Goal: Transaction & Acquisition: Purchase product/service

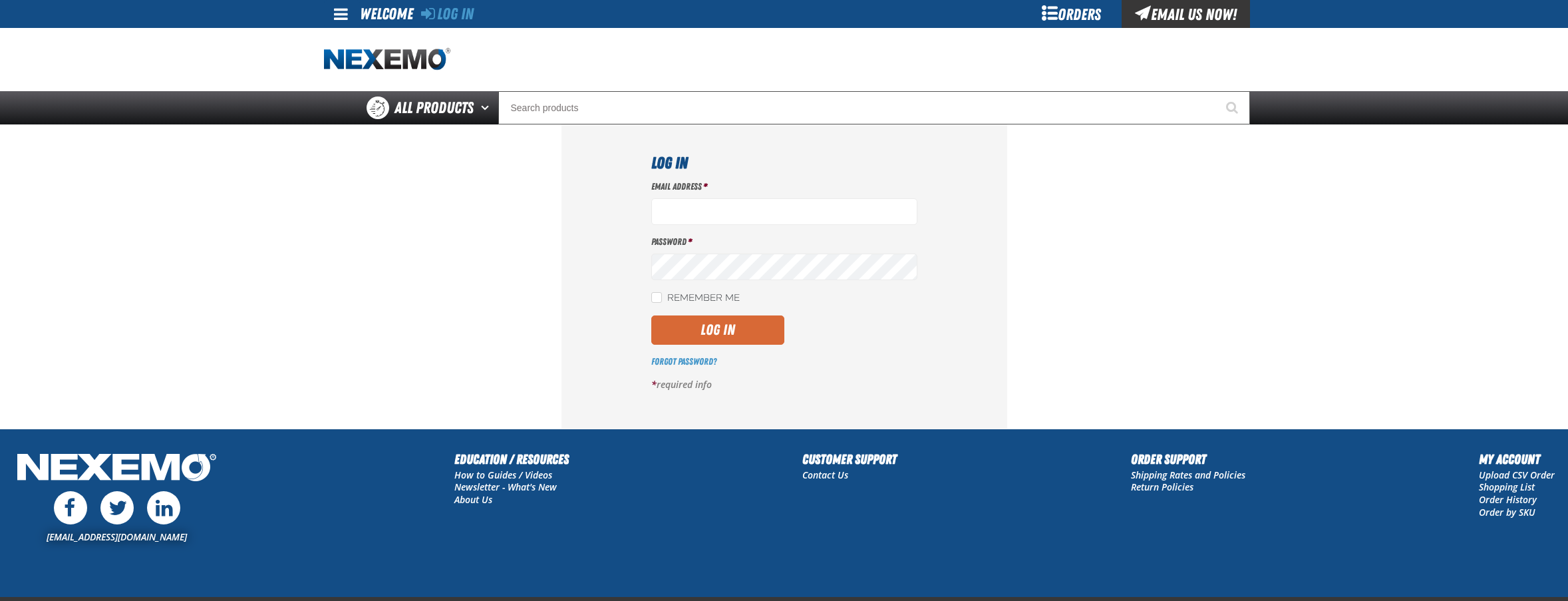
type input "bperkins03@vtaig.com"
click at [695, 329] on button "Log In" at bounding box center [718, 330] width 133 height 29
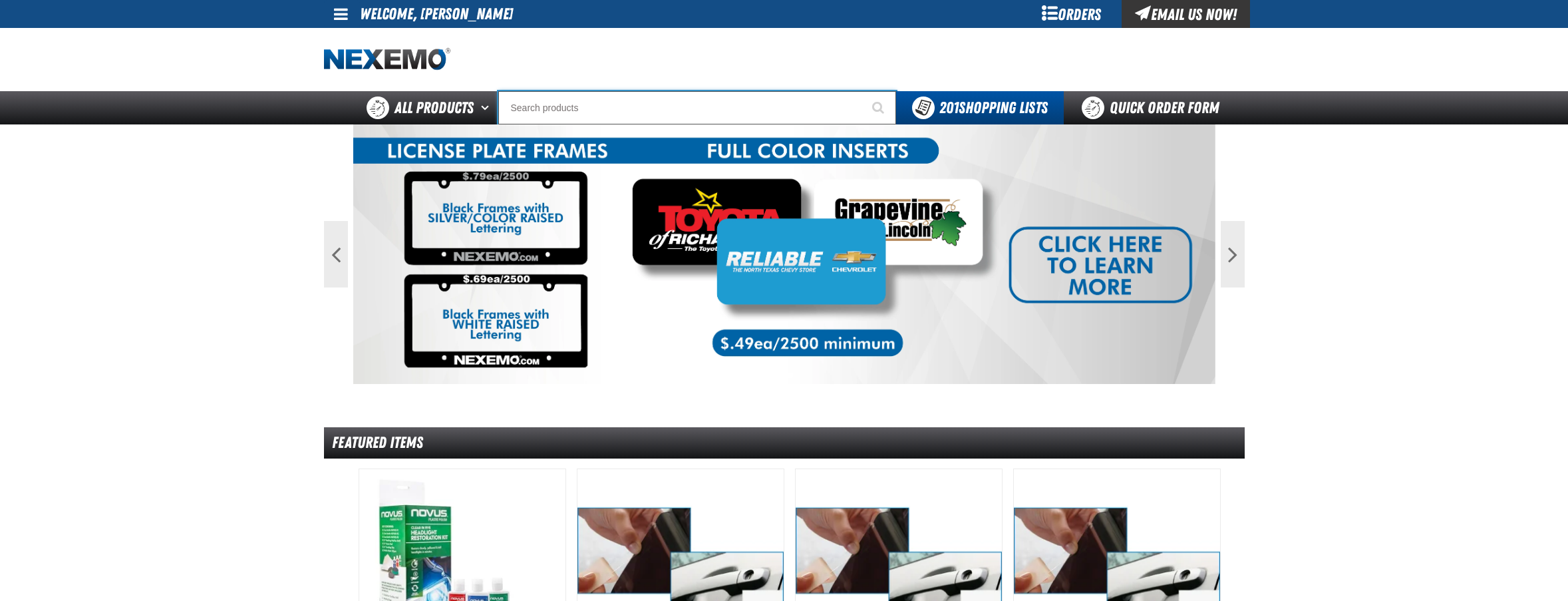
click at [728, 111] on input "Search" at bounding box center [697, 108] width 398 height 33
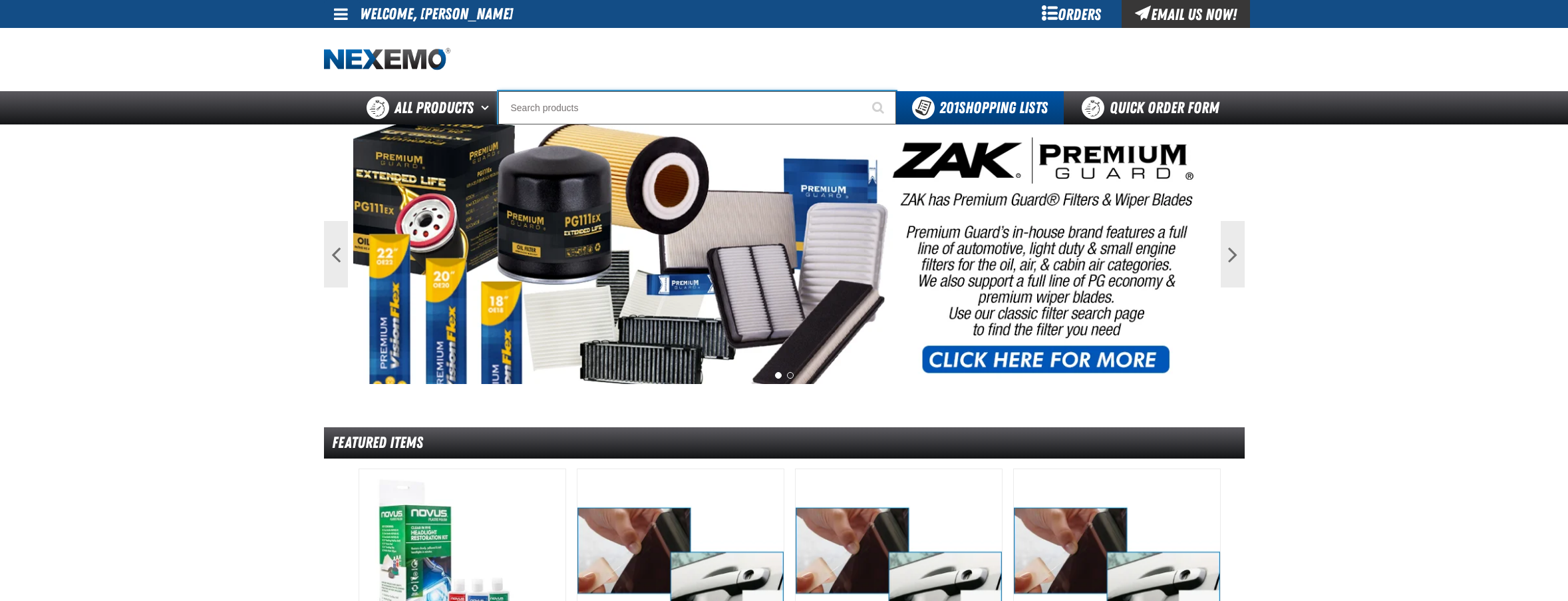
click at [754, 109] on input "Search" at bounding box center [697, 108] width 398 height 33
click at [591, 105] on input "Search" at bounding box center [697, 108] width 398 height 33
click at [600, 133] on img at bounding box center [784, 254] width 862 height 260
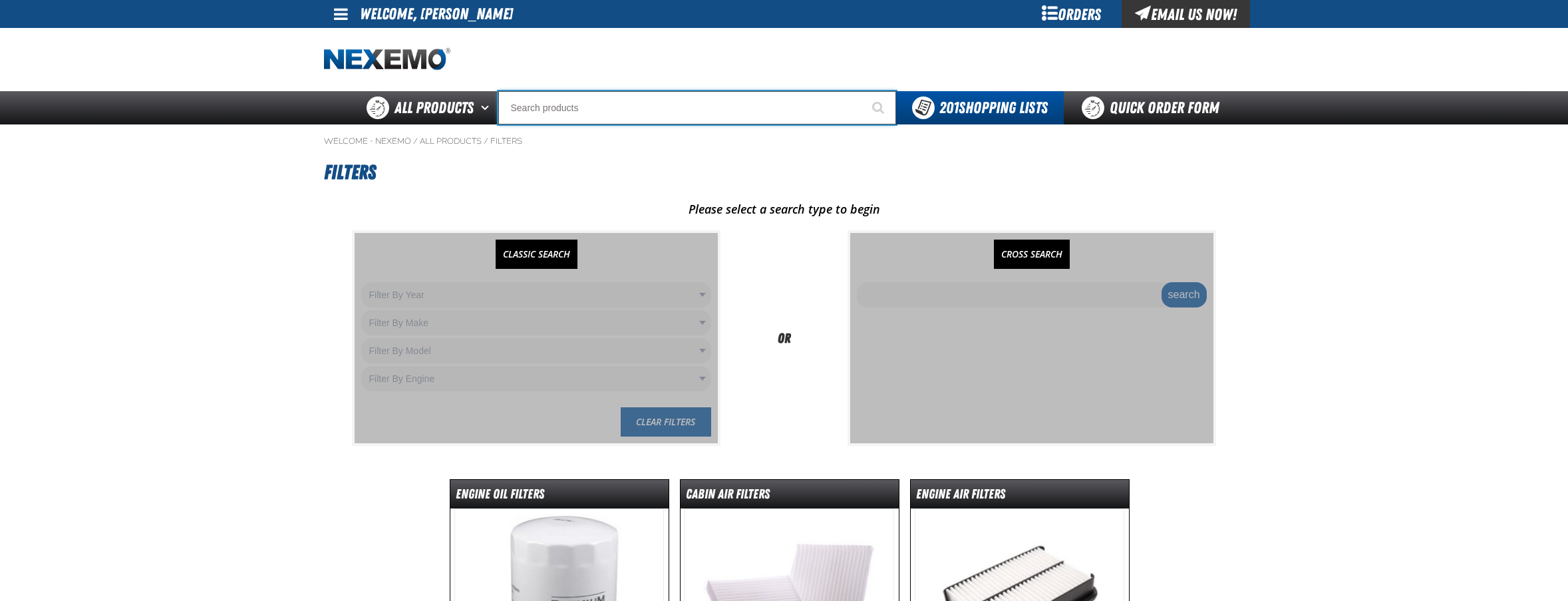
click at [554, 118] on input "Search" at bounding box center [697, 108] width 398 height 33
click at [558, 107] on input "Search" at bounding box center [697, 108] width 398 height 33
click at [558, 108] on input "Search" at bounding box center [697, 108] width 398 height 33
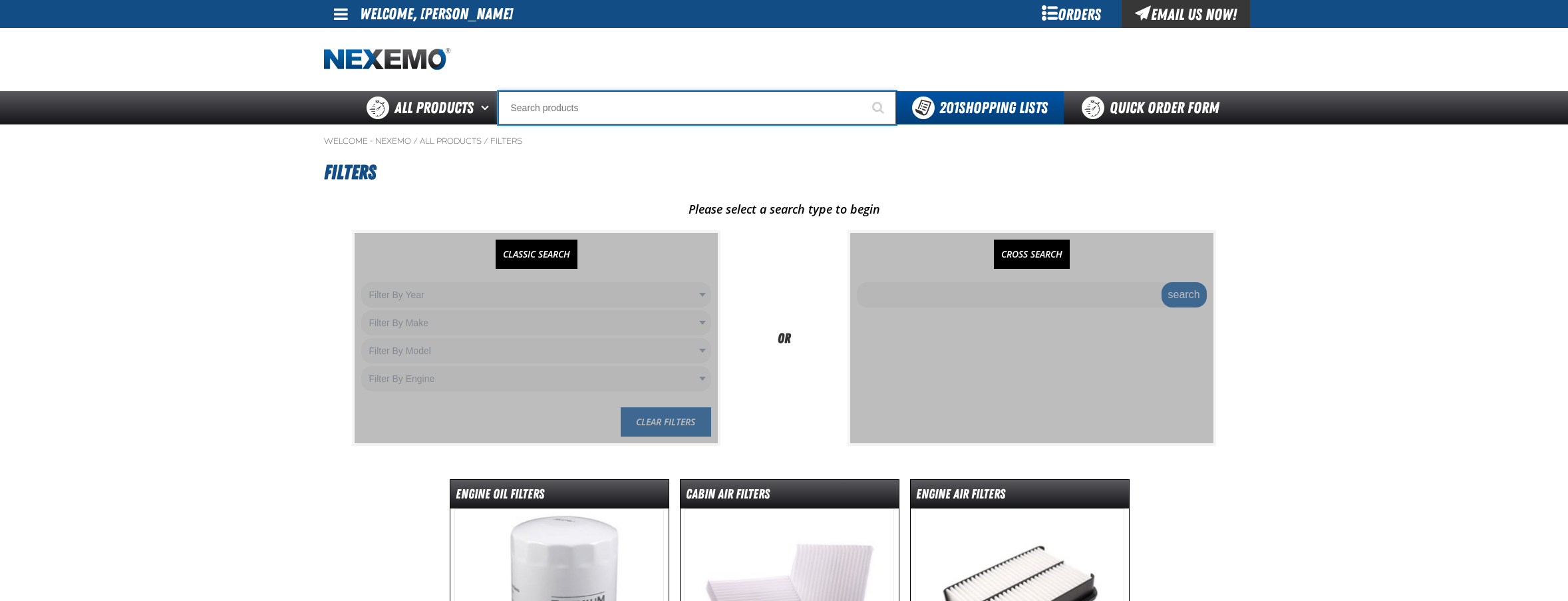
click at [558, 109] on input "Search" at bounding box center [697, 108] width 398 height 33
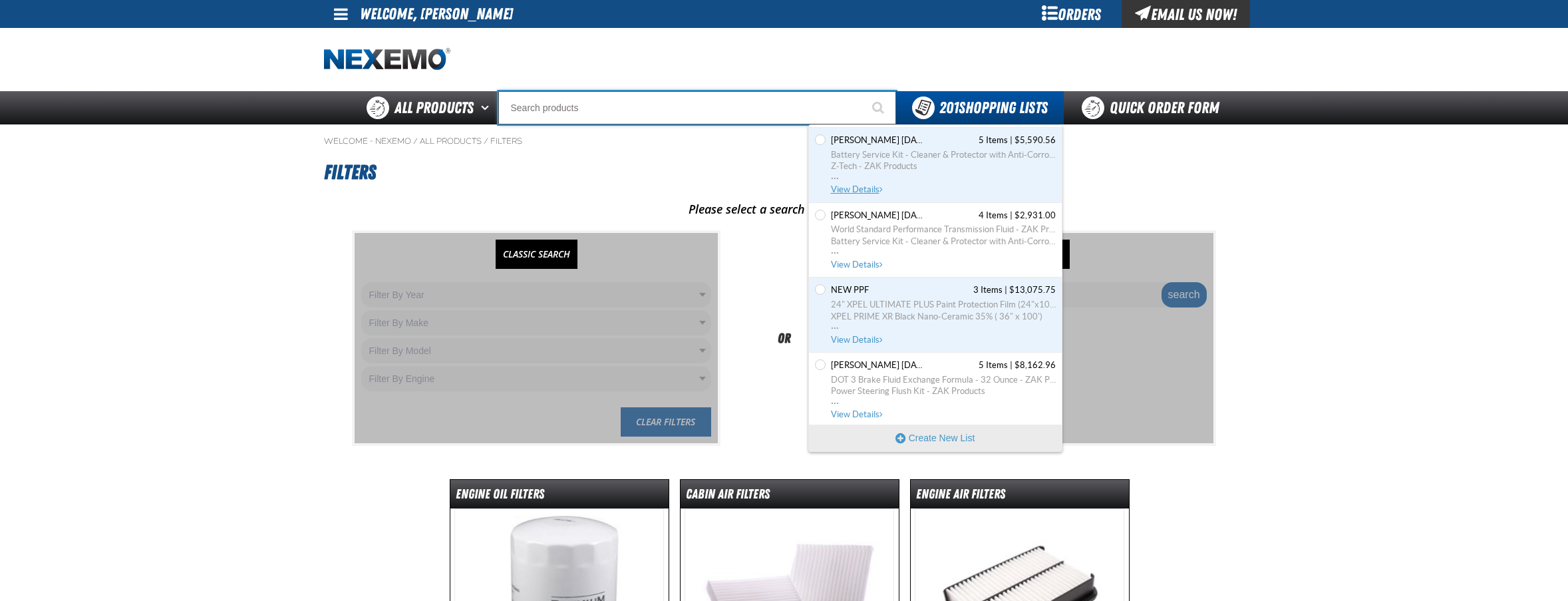
scroll to position [12847, 0]
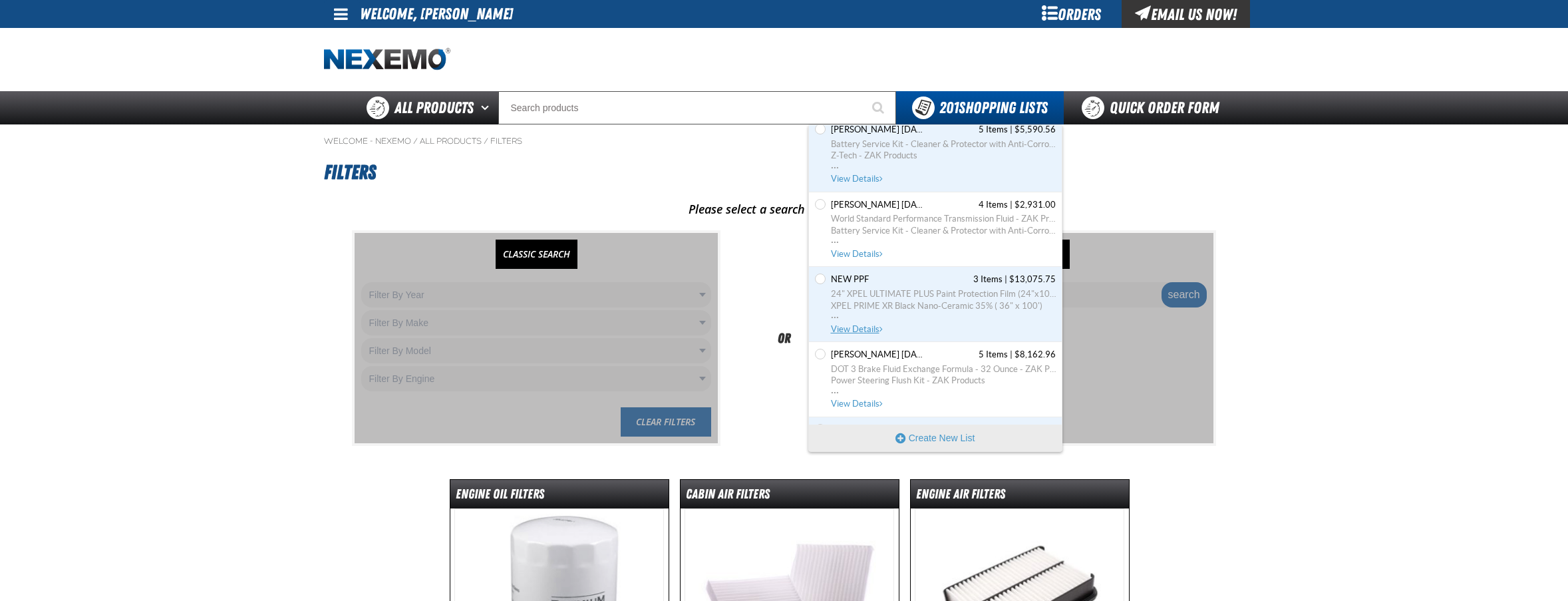
click at [865, 323] on link "new ppf 3 Items | $13,075.75 24" XPEL ULTIMATE PLUS Paint Protection Film (24"x…" at bounding box center [942, 304] width 228 height 61
click at [869, 330] on span "View Details" at bounding box center [858, 329] width 54 height 10
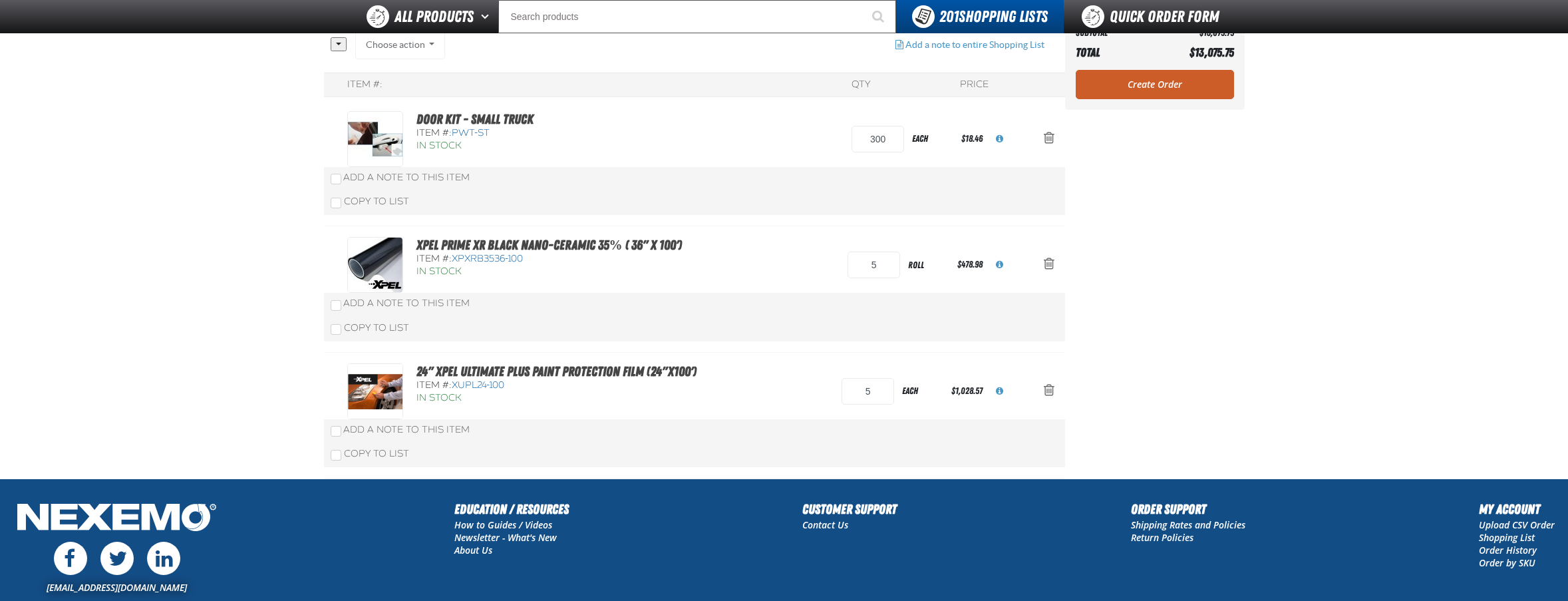
scroll to position [108, 0]
drag, startPoint x: 877, startPoint y: 266, endPoint x: 817, endPoint y: 280, distance: 61.6
click at [826, 269] on div "XPEL PRIME XR Black Nano-Ceramic 35% ( 36" x 100') Item #: XPXRB3536-100 In Sto…" at bounding box center [681, 264] width 667 height 56
type input "3"
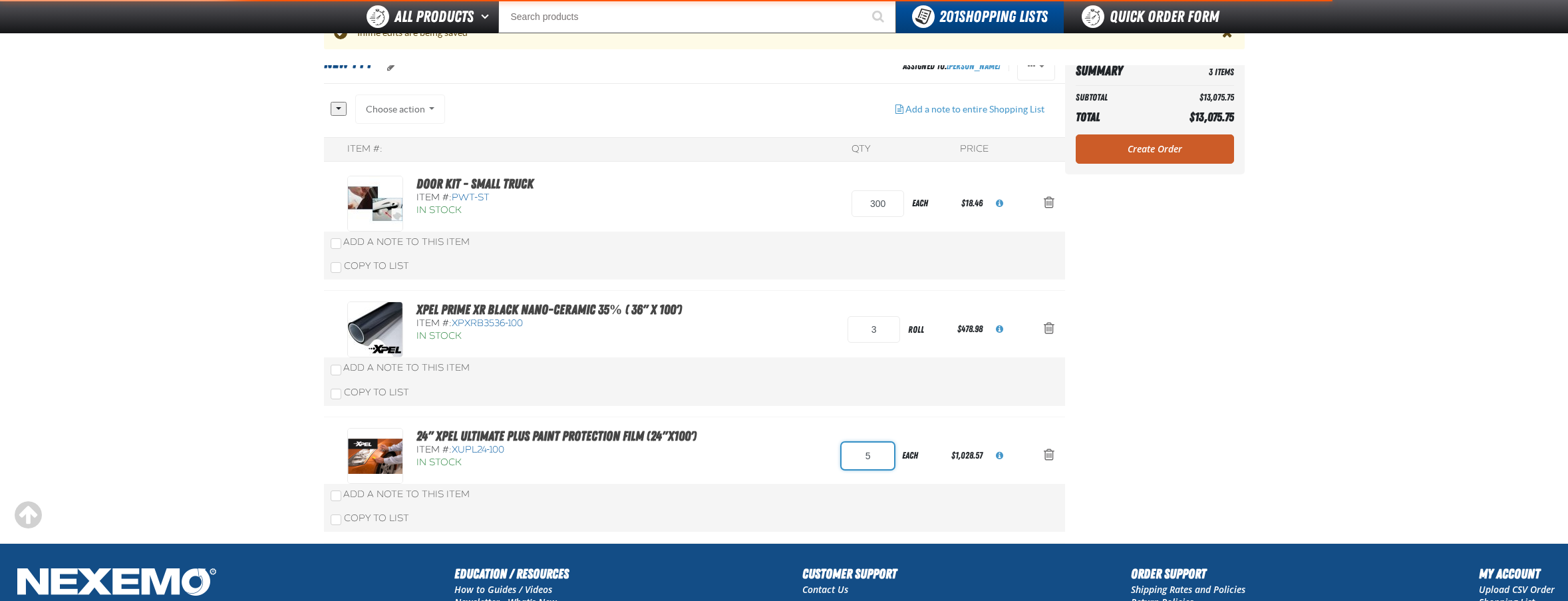
scroll to position [173, 0]
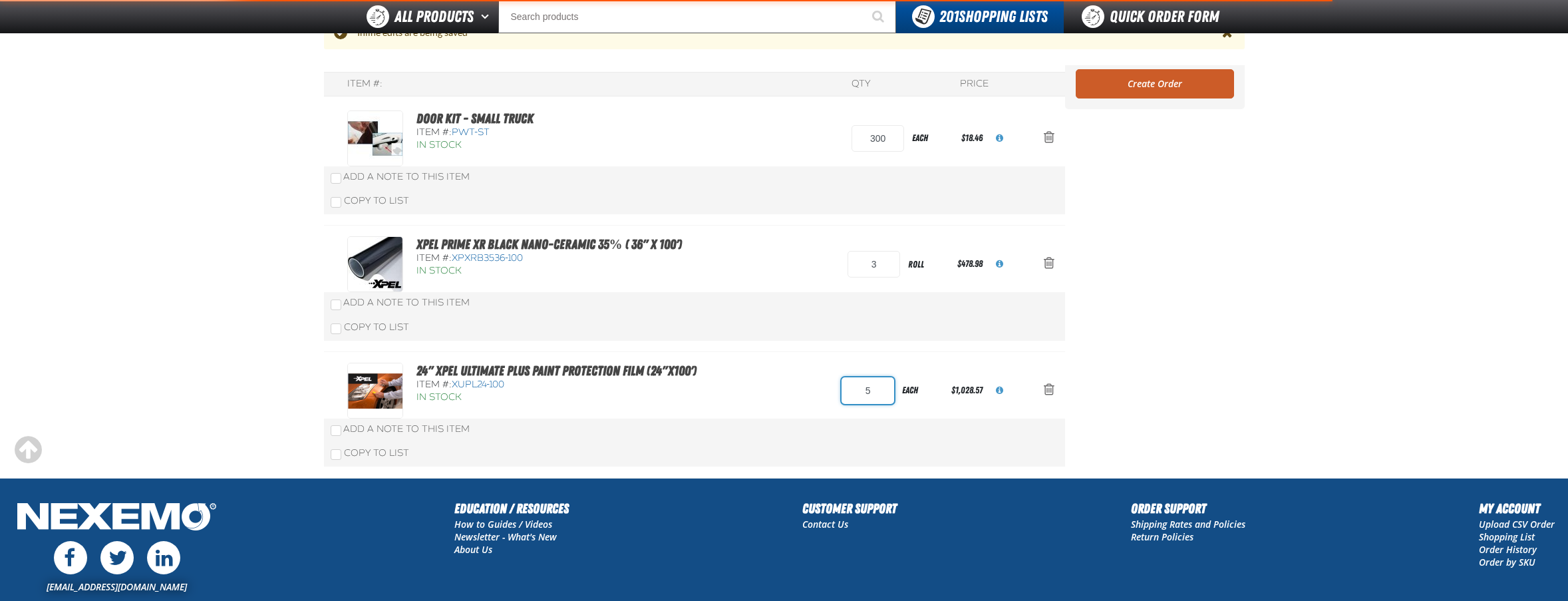
drag, startPoint x: 881, startPoint y: 389, endPoint x: 822, endPoint y: 395, distance: 59.3
click at [822, 395] on div "24" XPEL ULTIMATE PLUS Paint Protection Film (24"x100') Item #: XUPL24-100 In S…" at bounding box center [681, 391] width 667 height 56
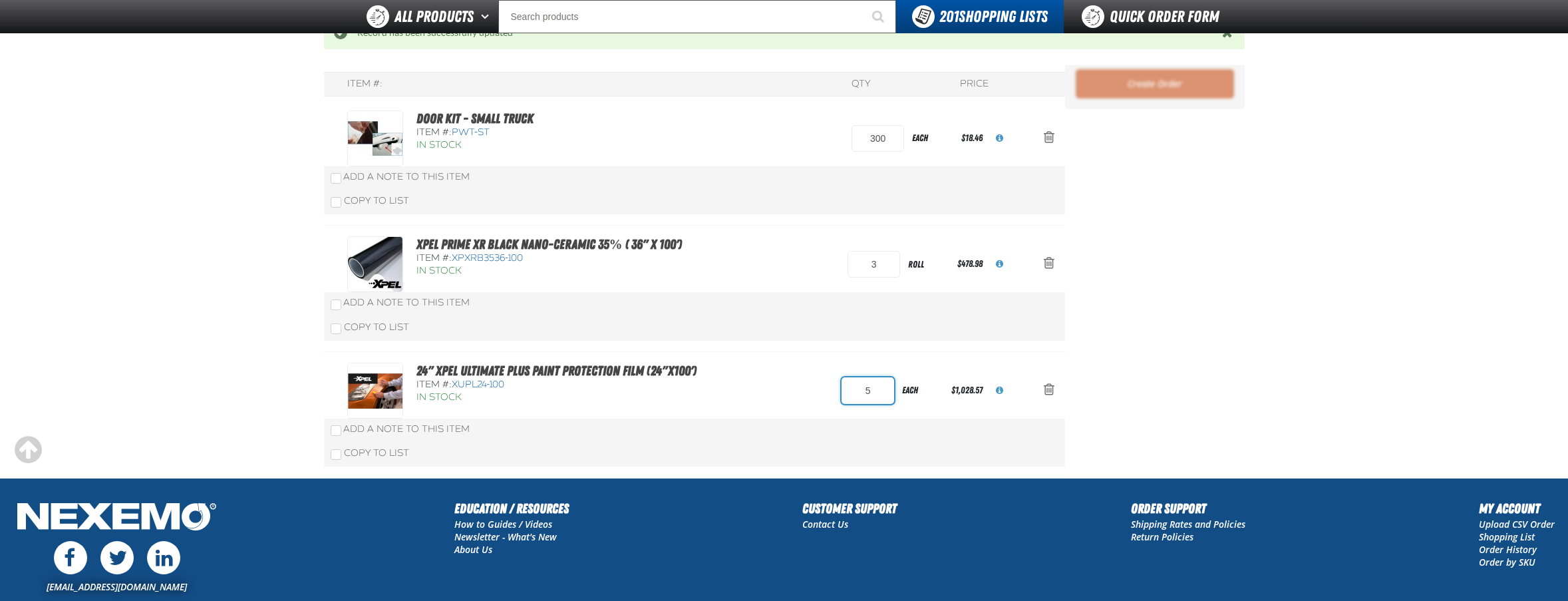
drag, startPoint x: 873, startPoint y: 391, endPoint x: 819, endPoint y: 420, distance: 61.3
click at [819, 389] on div "24" XPEL ULTIMATE PLUS Paint Protection Film (24"x100') Item #: XUPL24-100 In S…" at bounding box center [681, 391] width 667 height 56
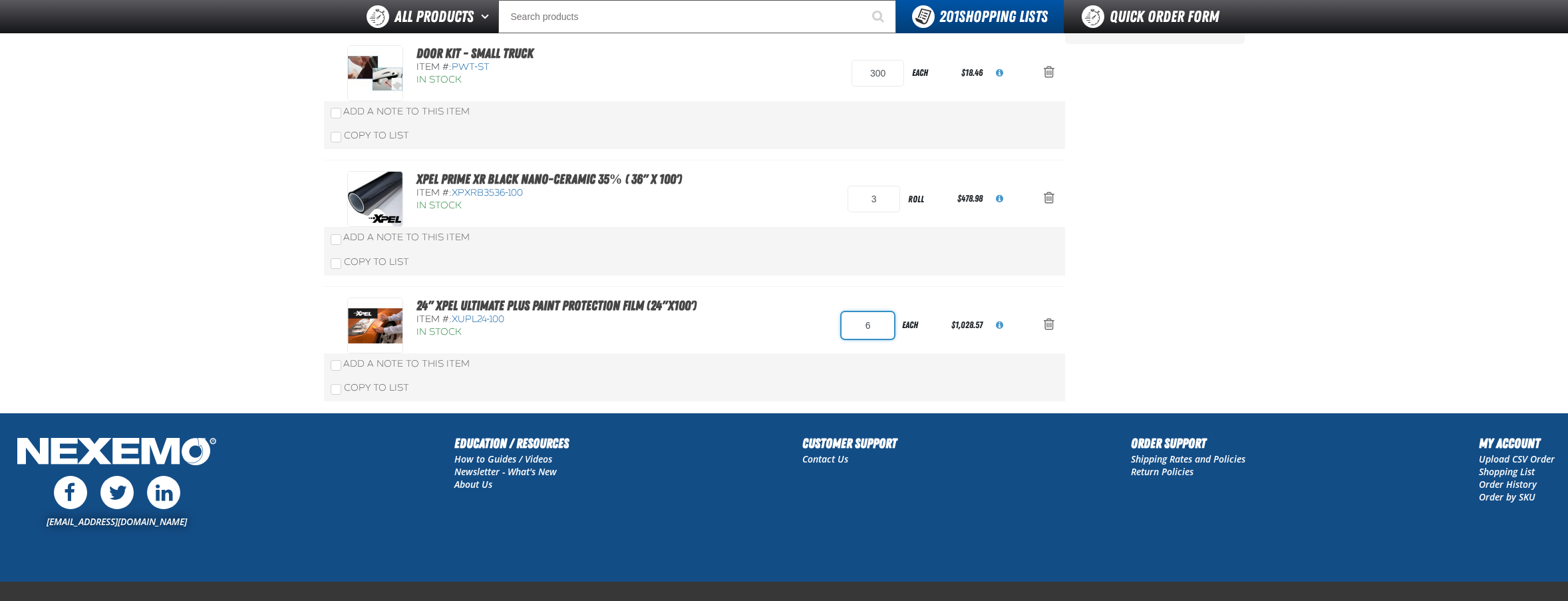
scroll to position [108, 0]
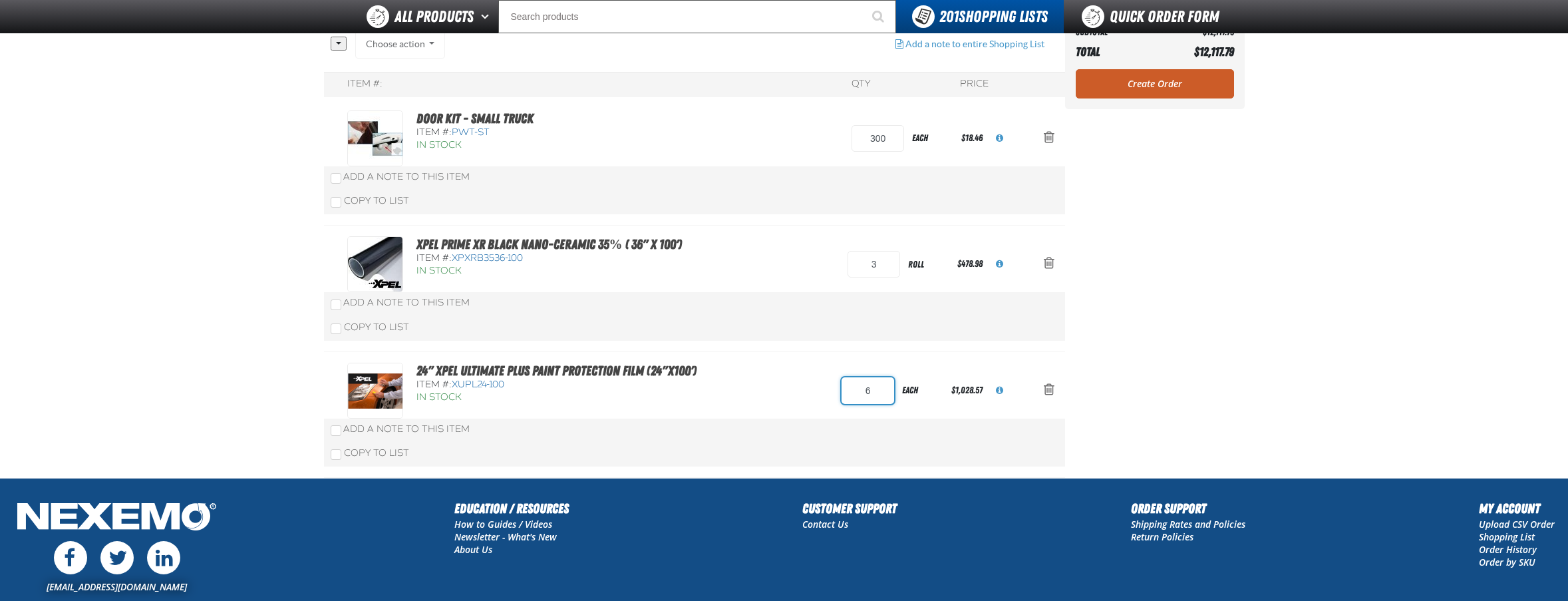
type input "6"
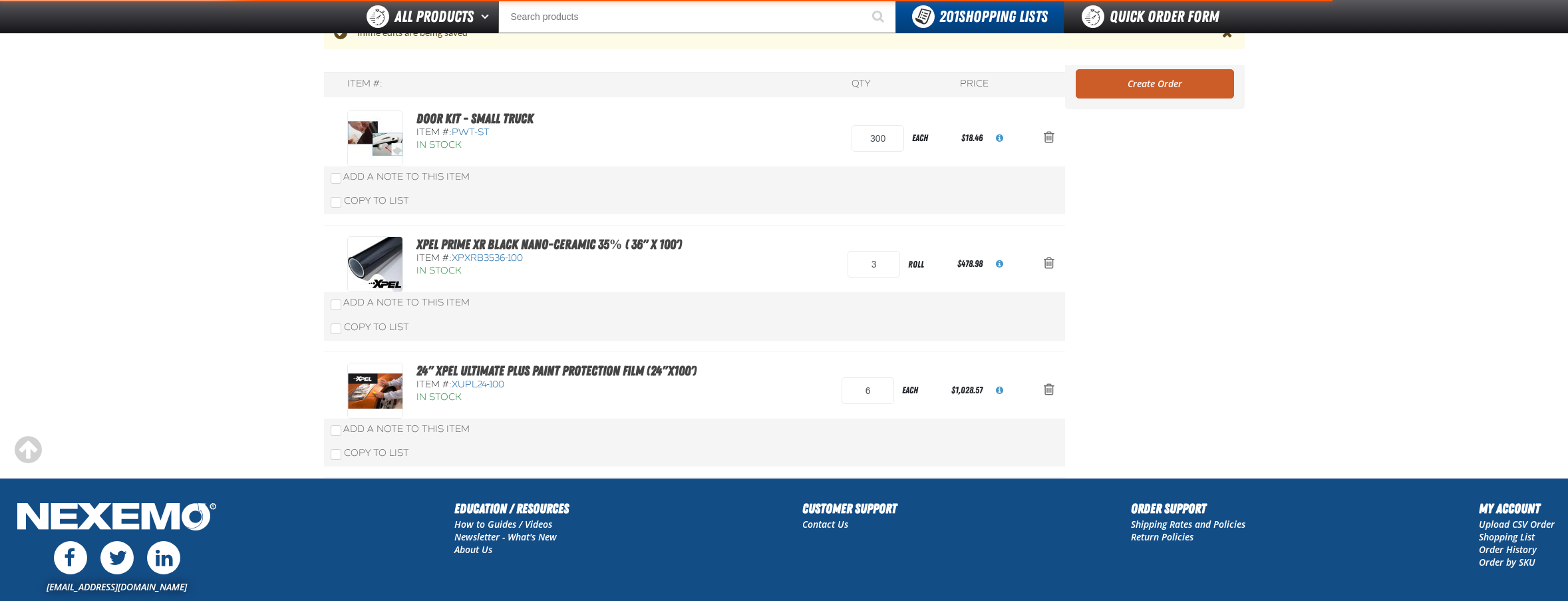
click at [1055, 319] on div "Copy To List" at bounding box center [694, 328] width 741 height 26
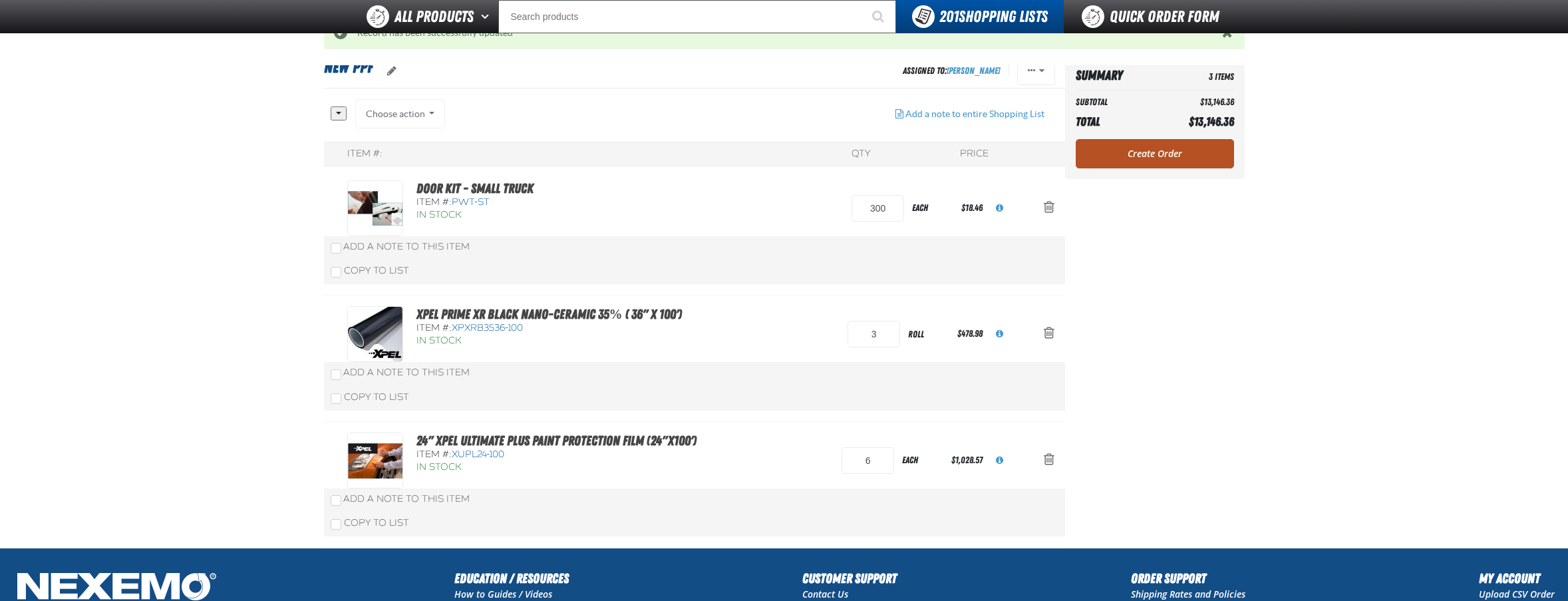
scroll to position [38, 0]
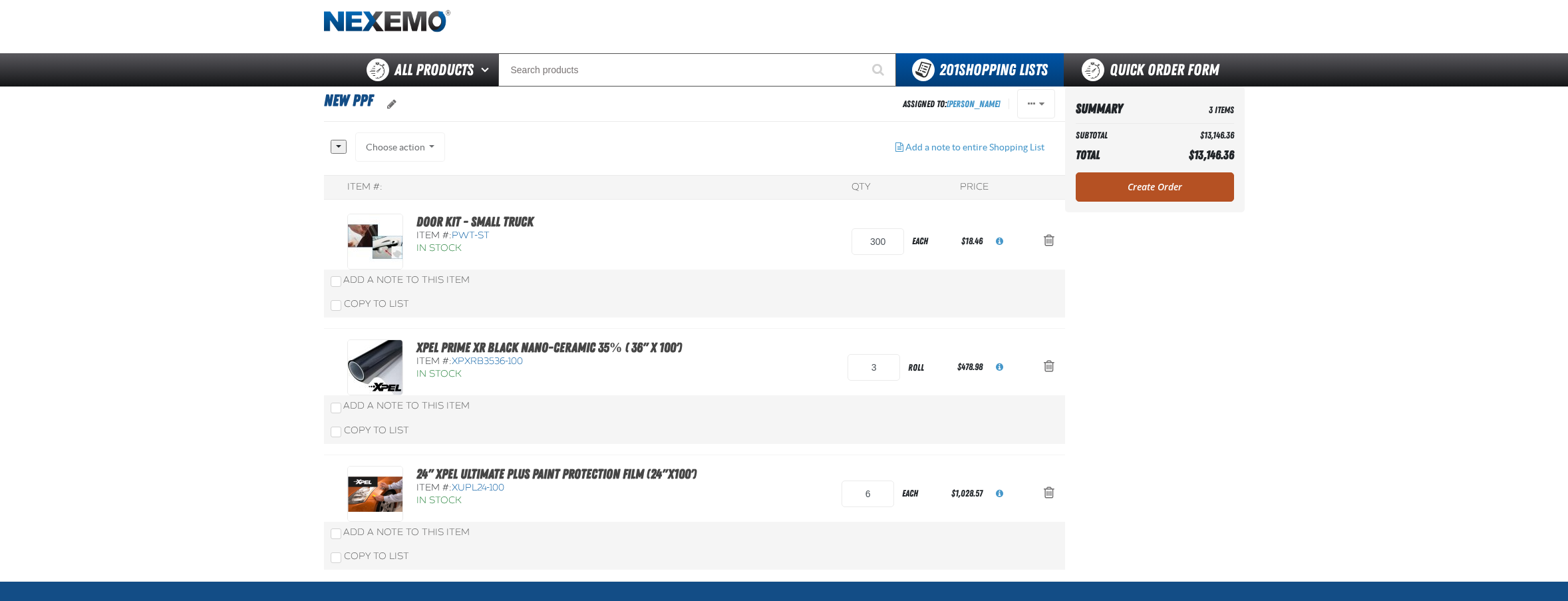
click at [1156, 190] on link "Create Order" at bounding box center [1154, 187] width 158 height 29
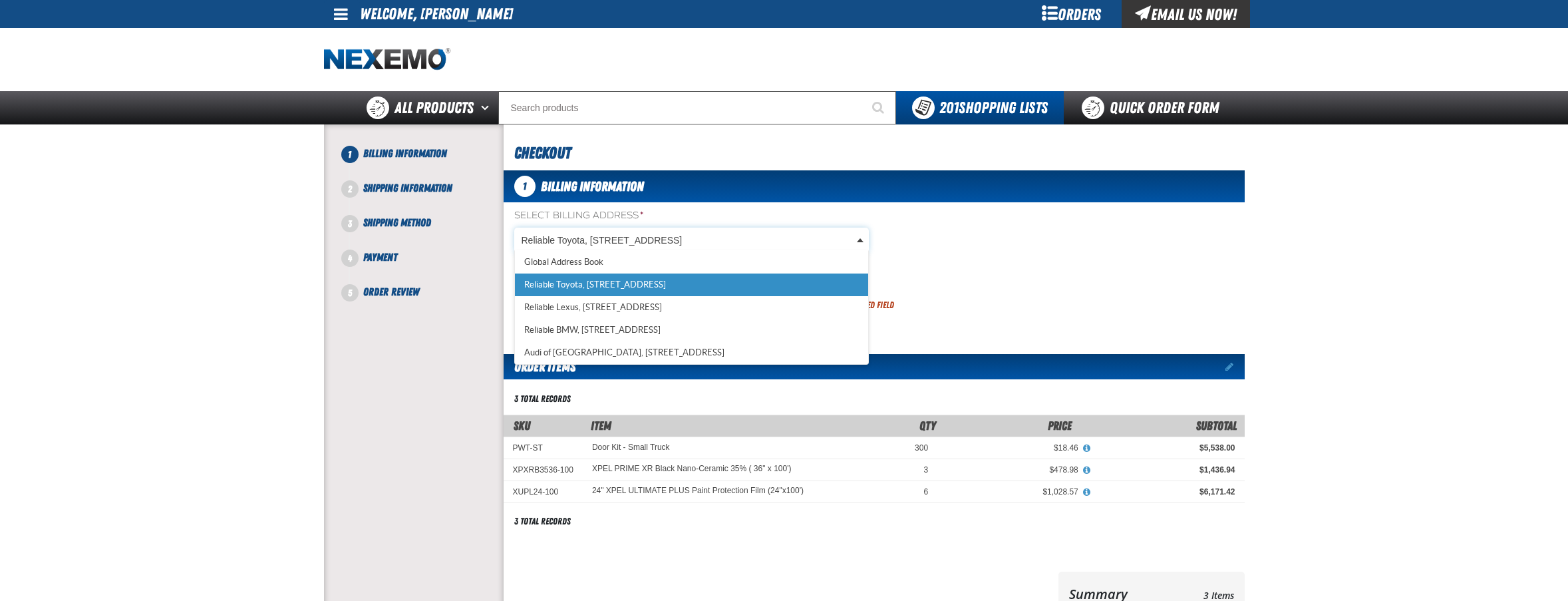
click at [593, 235] on body "Skip to Main Content Staging Site 5.1 Upgrade Site My Account My Account Suppor…" at bounding box center [784, 460] width 1568 height 922
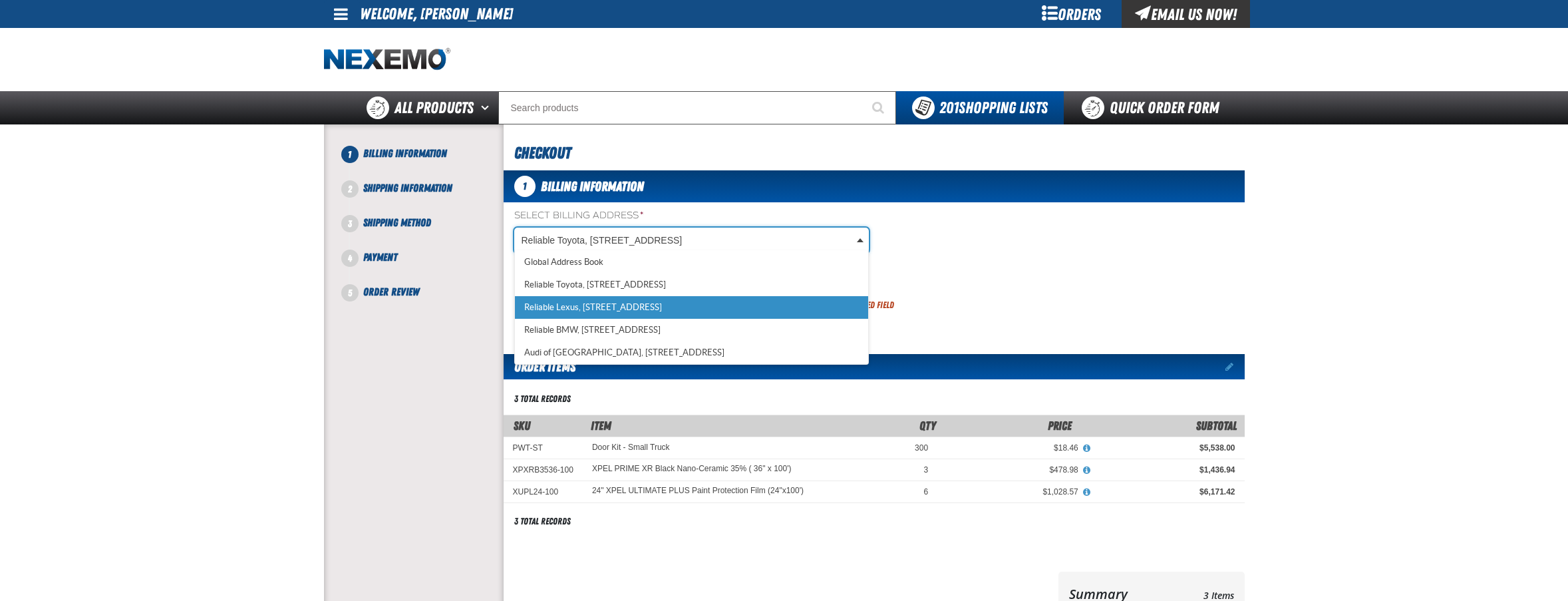
scroll to position [0, 6]
select select "a_387"
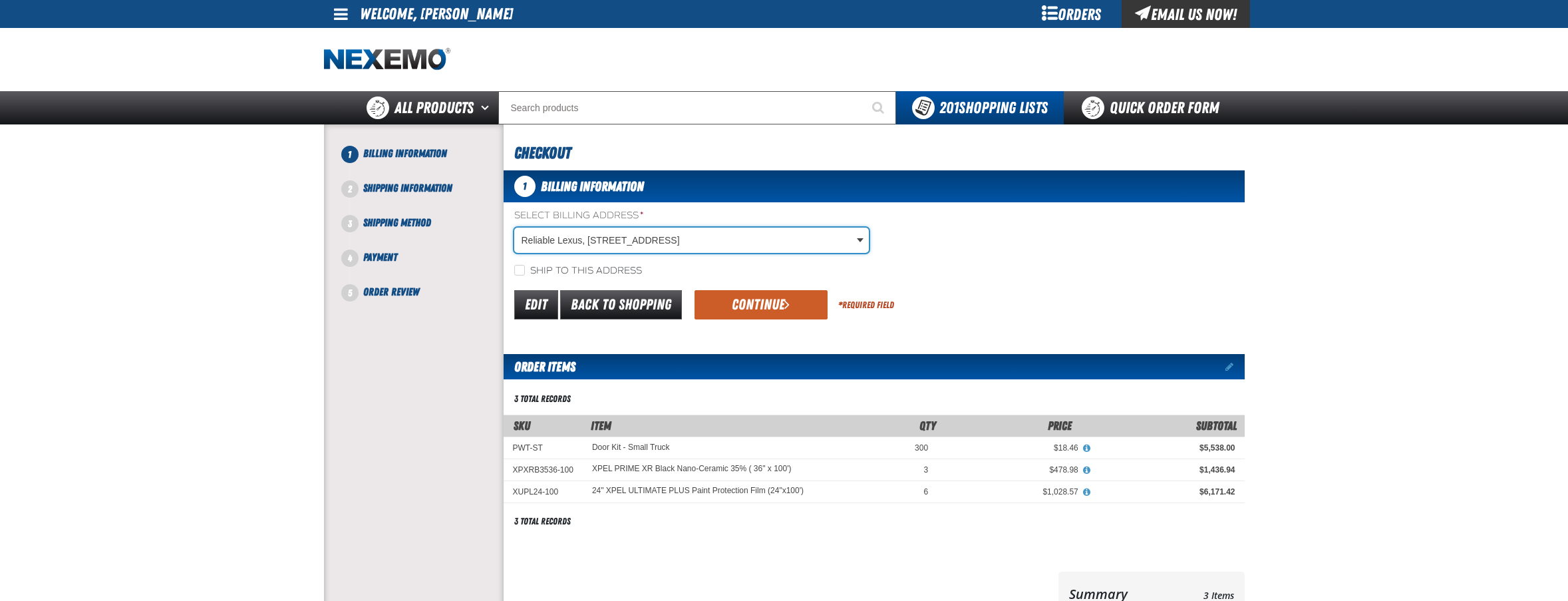
click at [564, 266] on label "Ship to this address" at bounding box center [578, 271] width 128 height 12
click at [525, 266] on input "Ship to this address" at bounding box center [519, 270] width 10 height 10
checkbox input "true"
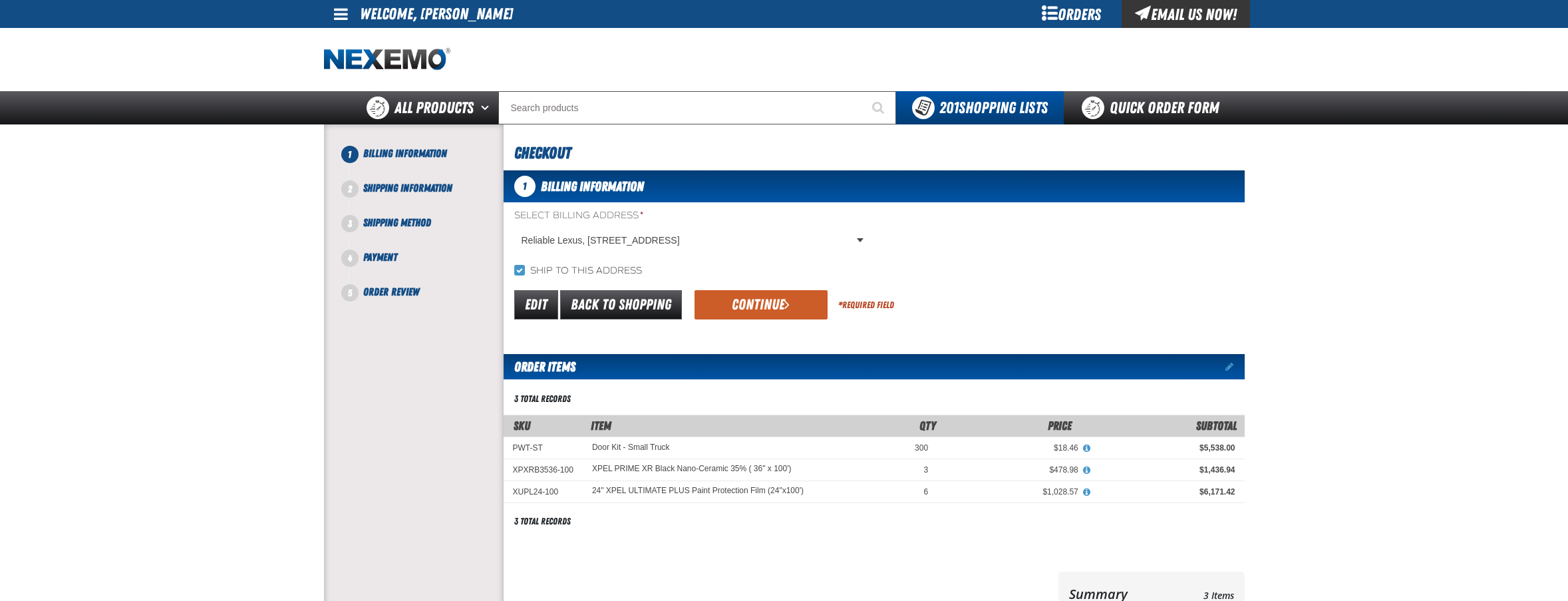
click at [731, 295] on button "Continue" at bounding box center [760, 305] width 133 height 29
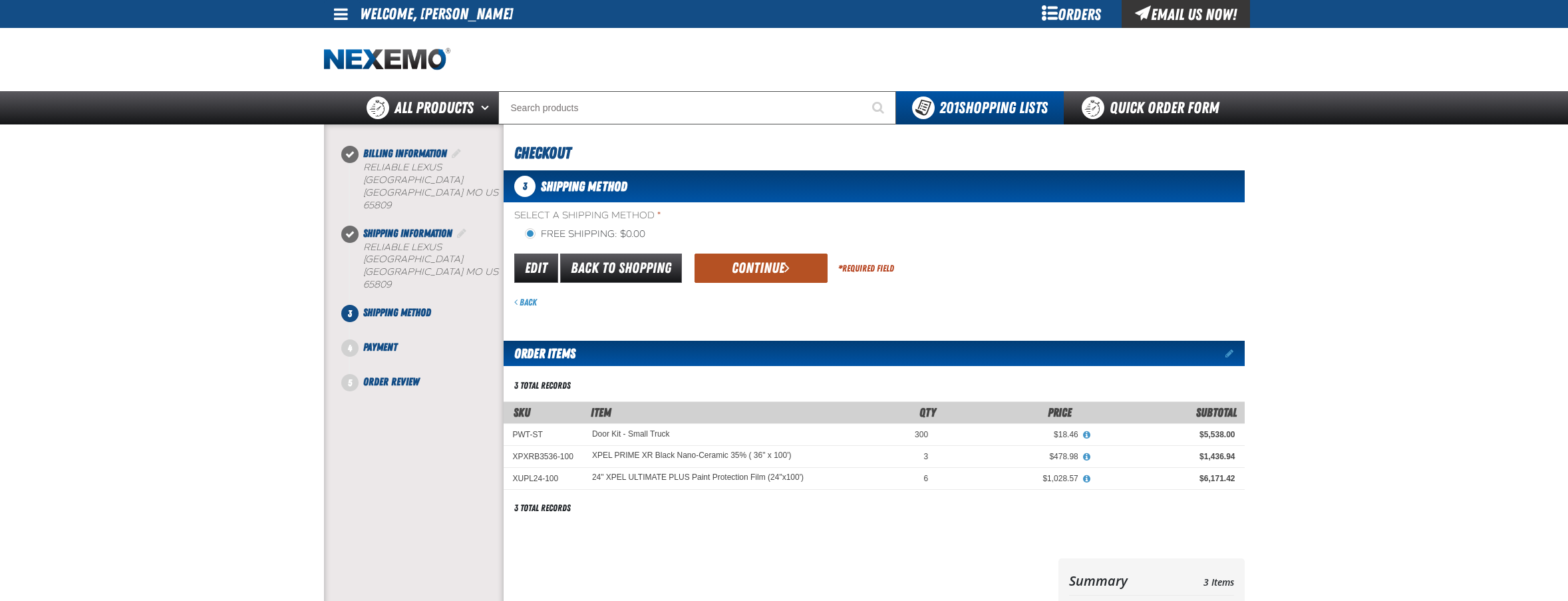
click at [742, 269] on button "Continue" at bounding box center [760, 268] width 133 height 29
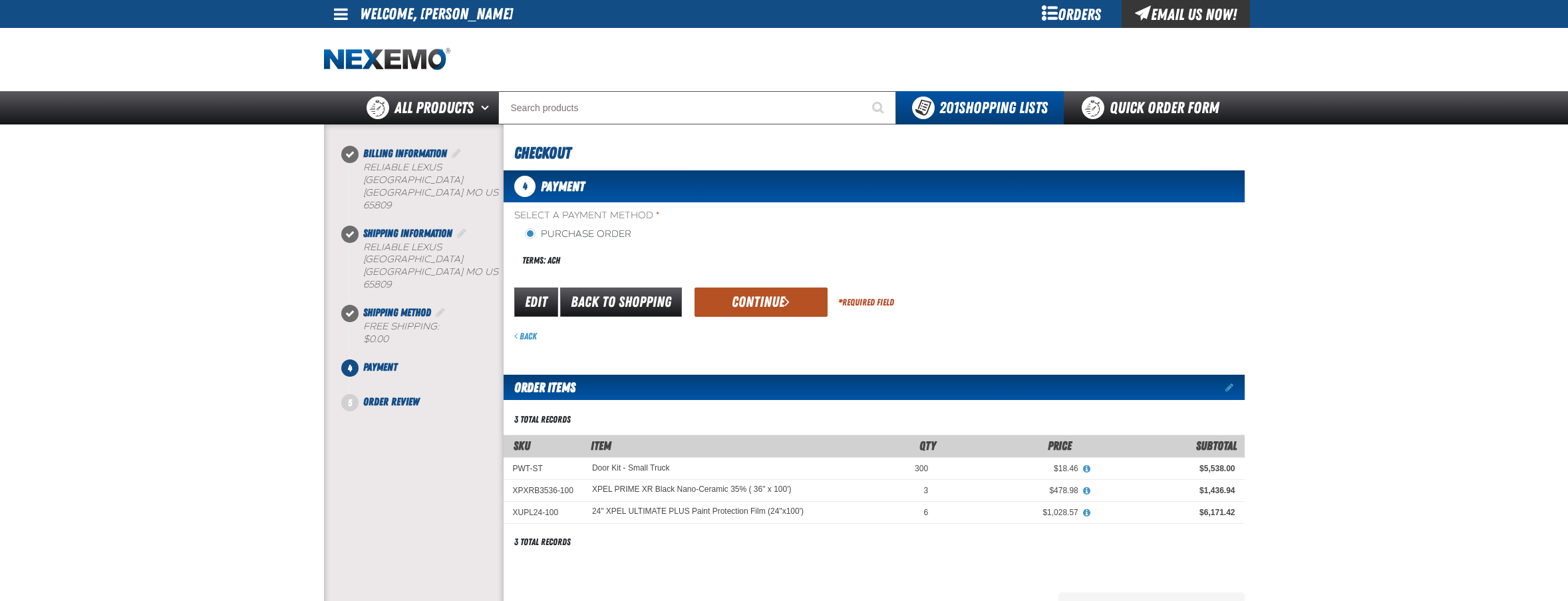
click at [758, 298] on button "Continue" at bounding box center [760, 302] width 133 height 29
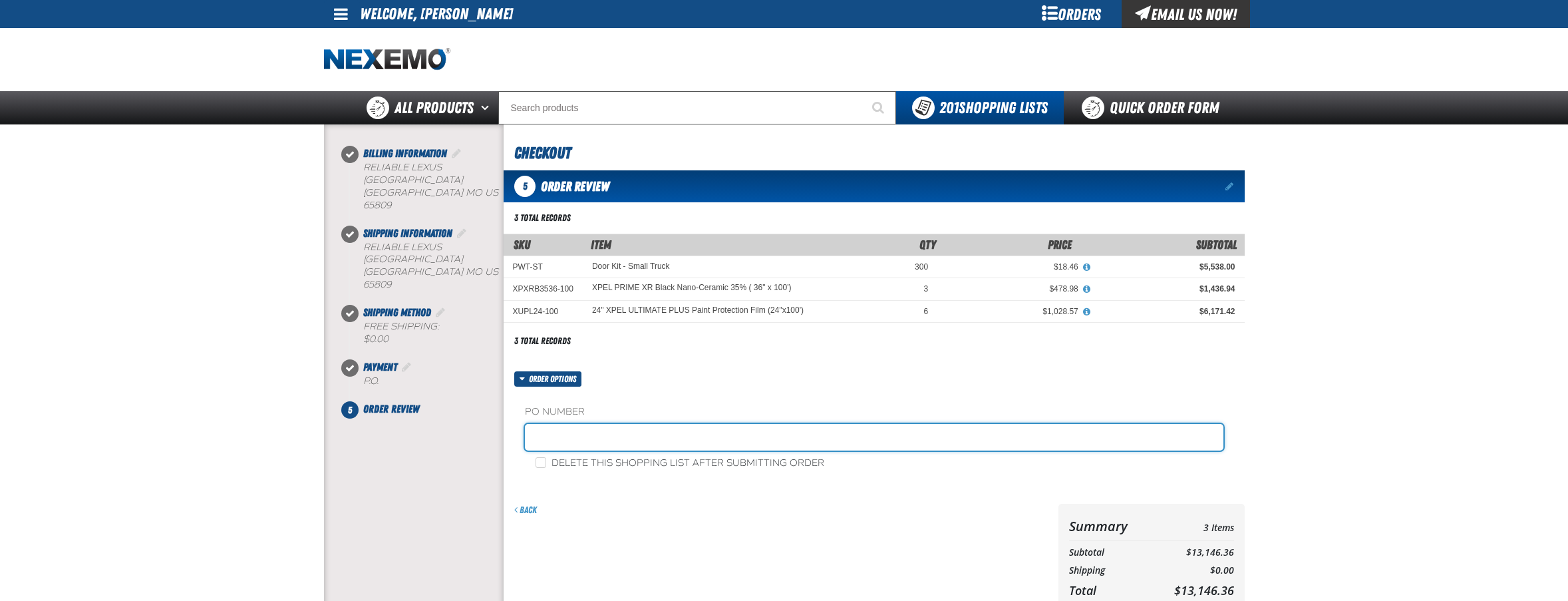
drag, startPoint x: 608, startPoint y: 440, endPoint x: 617, endPoint y: 454, distance: 16.6
click at [608, 442] on input "text" at bounding box center [873, 437] width 698 height 26
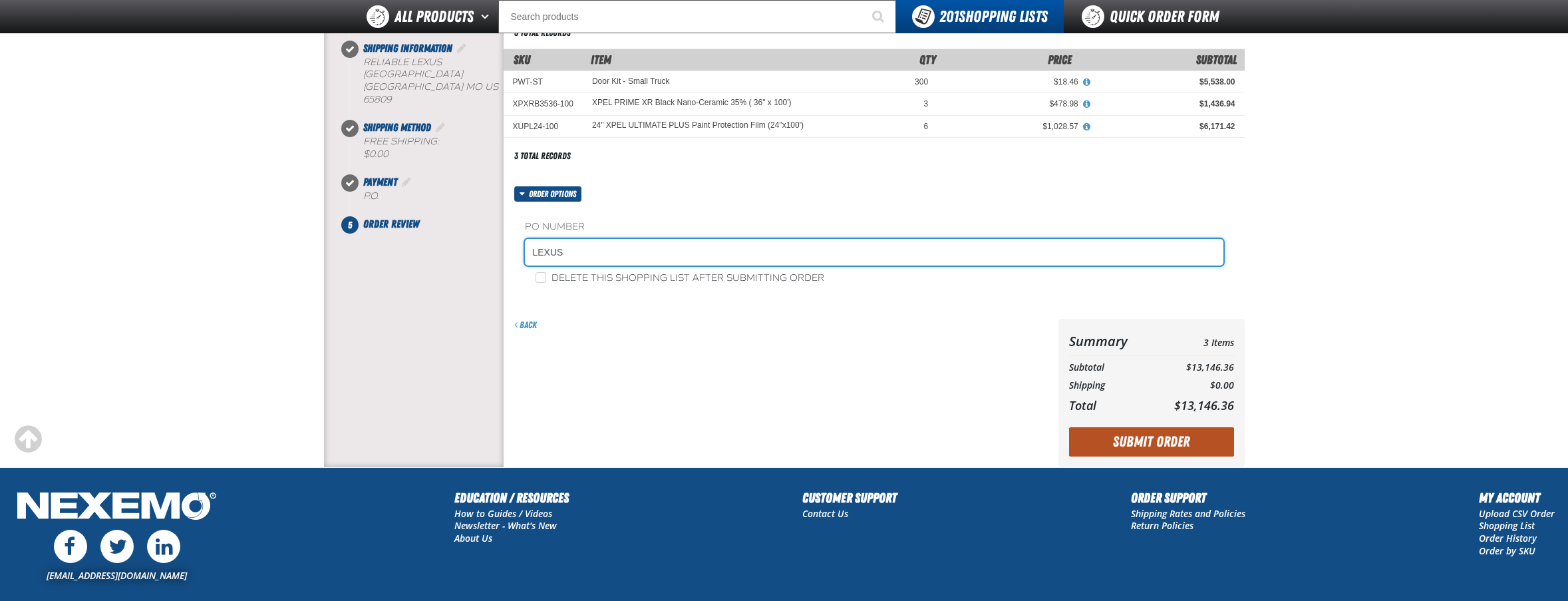
scroll to position [154, 0]
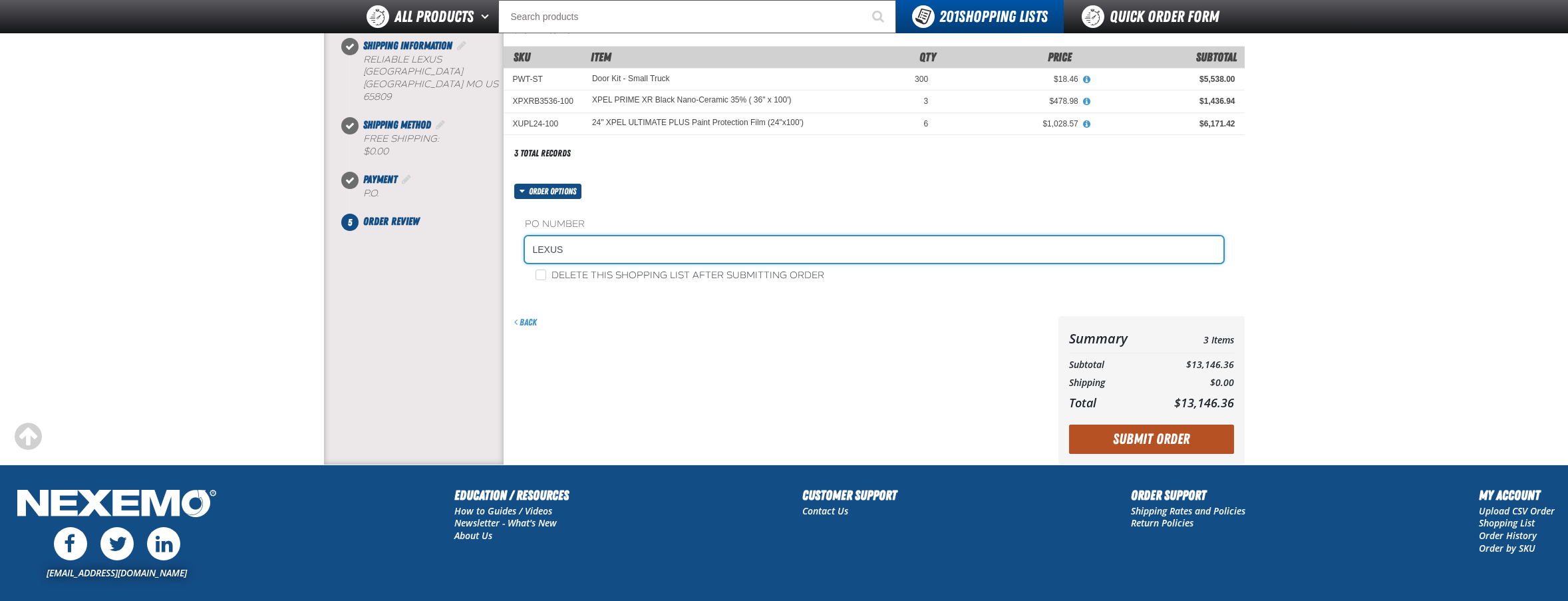
type input "LEXUS"
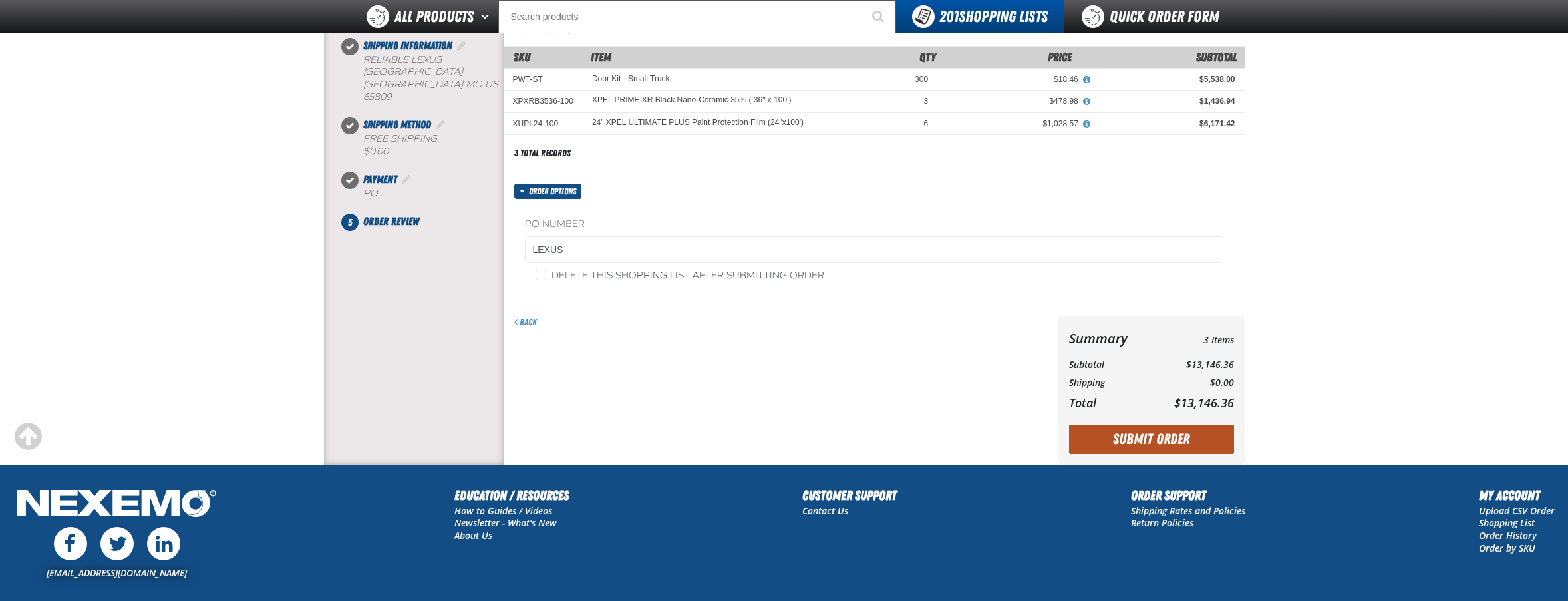
click at [1156, 438] on button "Submit Order" at bounding box center [1151, 439] width 165 height 29
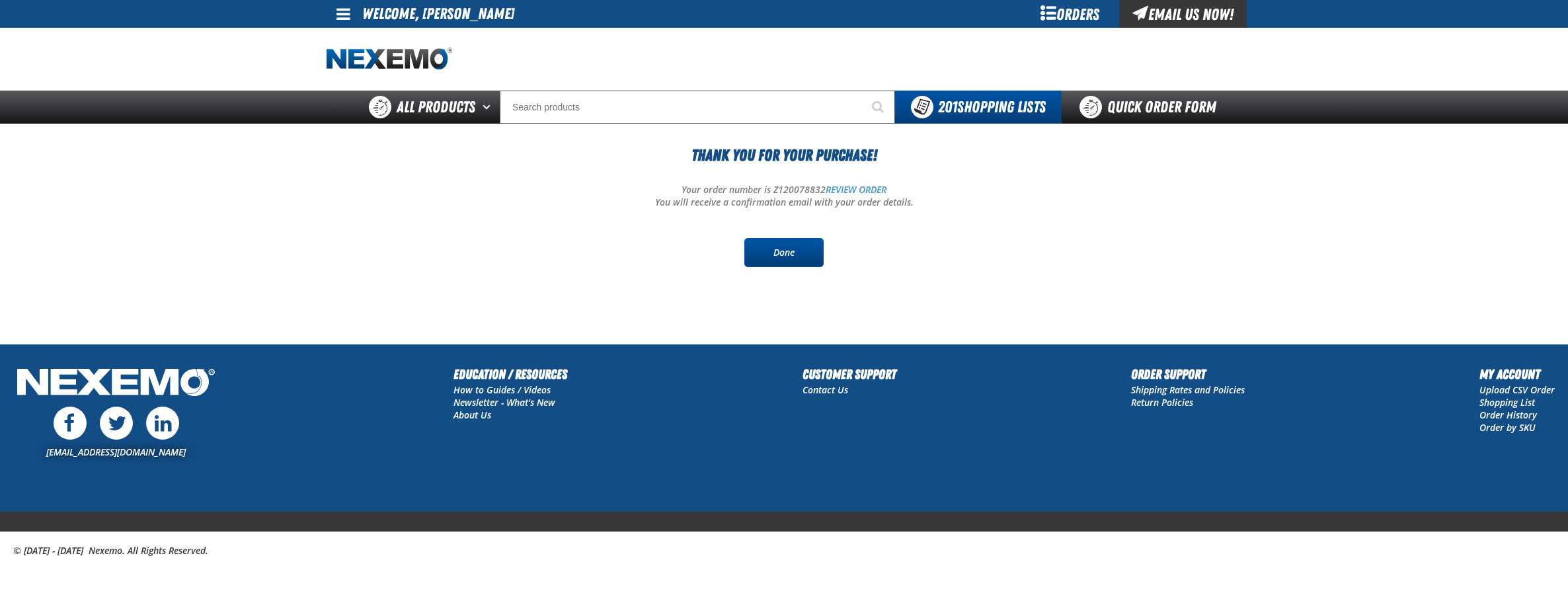
click at [789, 243] on link "Done" at bounding box center [783, 252] width 79 height 29
